Goal: Task Accomplishment & Management: Manage account settings

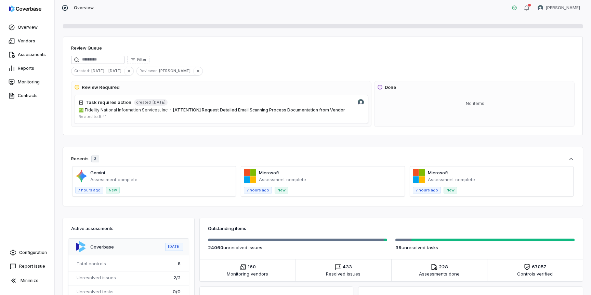
click at [573, 13] on html "Overview Vendors Assessments Reports Monitoring Contracts Configuration Report …" at bounding box center [295, 147] width 591 height 295
click at [556, 63] on div "Log out" at bounding box center [555, 62] width 52 height 11
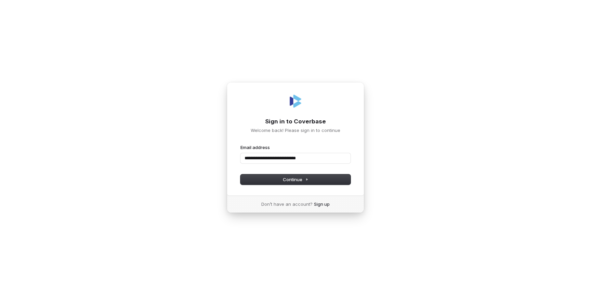
type input "**********"
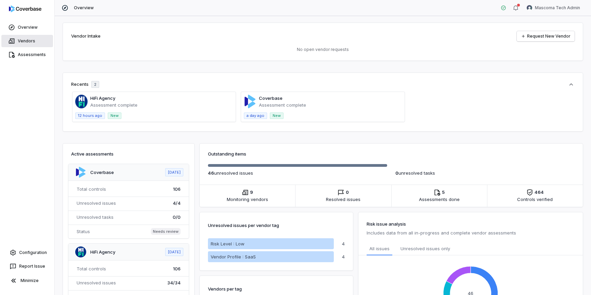
click at [23, 40] on link "Vendors" at bounding box center [27, 41] width 52 height 12
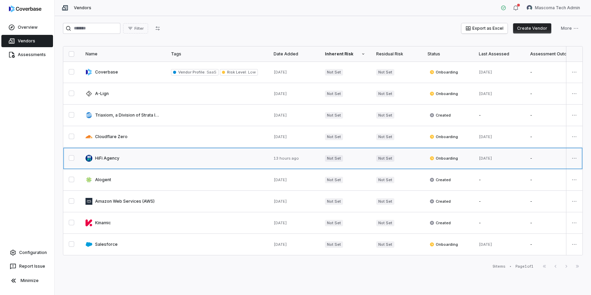
click at [107, 158] on link at bounding box center [123, 158] width 86 height 21
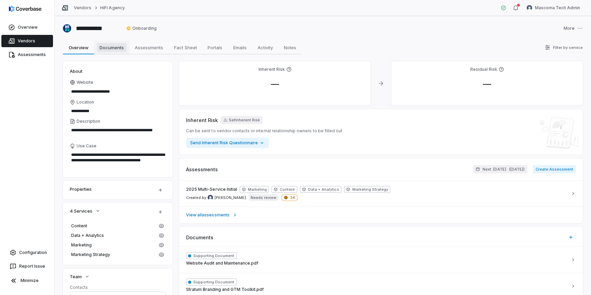
click at [114, 44] on span "Documents" at bounding box center [112, 47] width 30 height 9
type textarea "*"
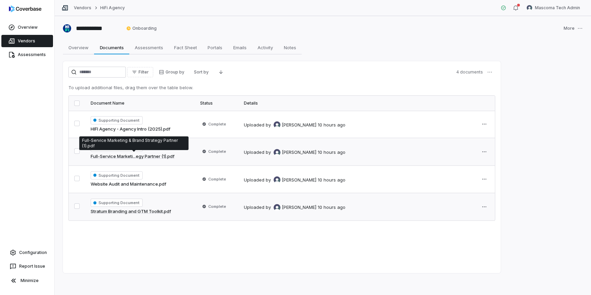
click at [169, 156] on link "Full-Service Marketi...egy Partner (1).pdf" at bounding box center [133, 156] width 84 height 7
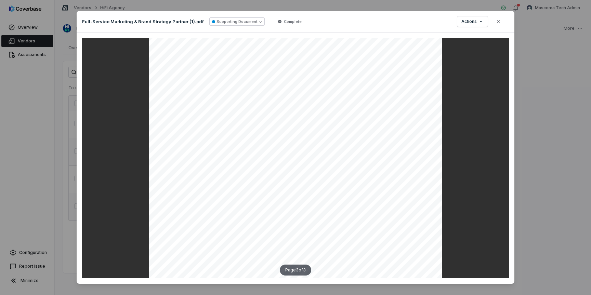
scroll to position [7, 0]
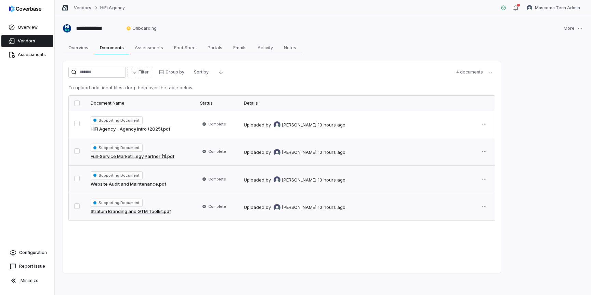
click at [154, 184] on link "Website Audit and Maintenance.pdf" at bounding box center [129, 184] width 76 height 7
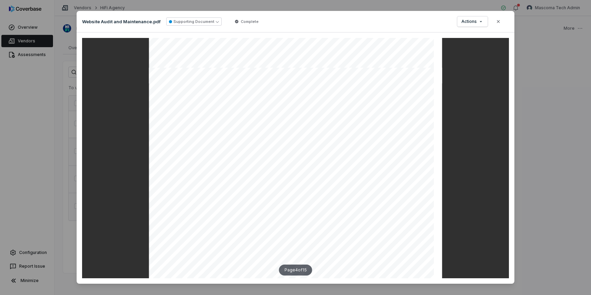
scroll to position [1240, 0]
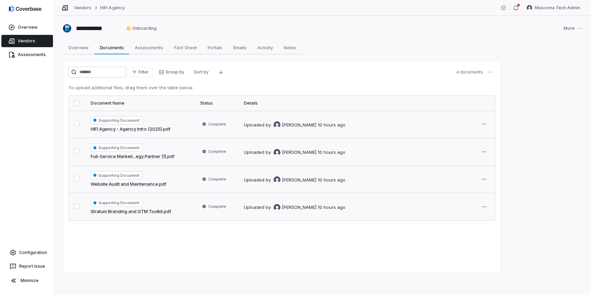
click at [182, 130] on div "Supporting Document HIFI Agency - Agency Intro (2025).pdf" at bounding box center [140, 124] width 99 height 16
